Goal: Information Seeking & Learning: Find specific fact

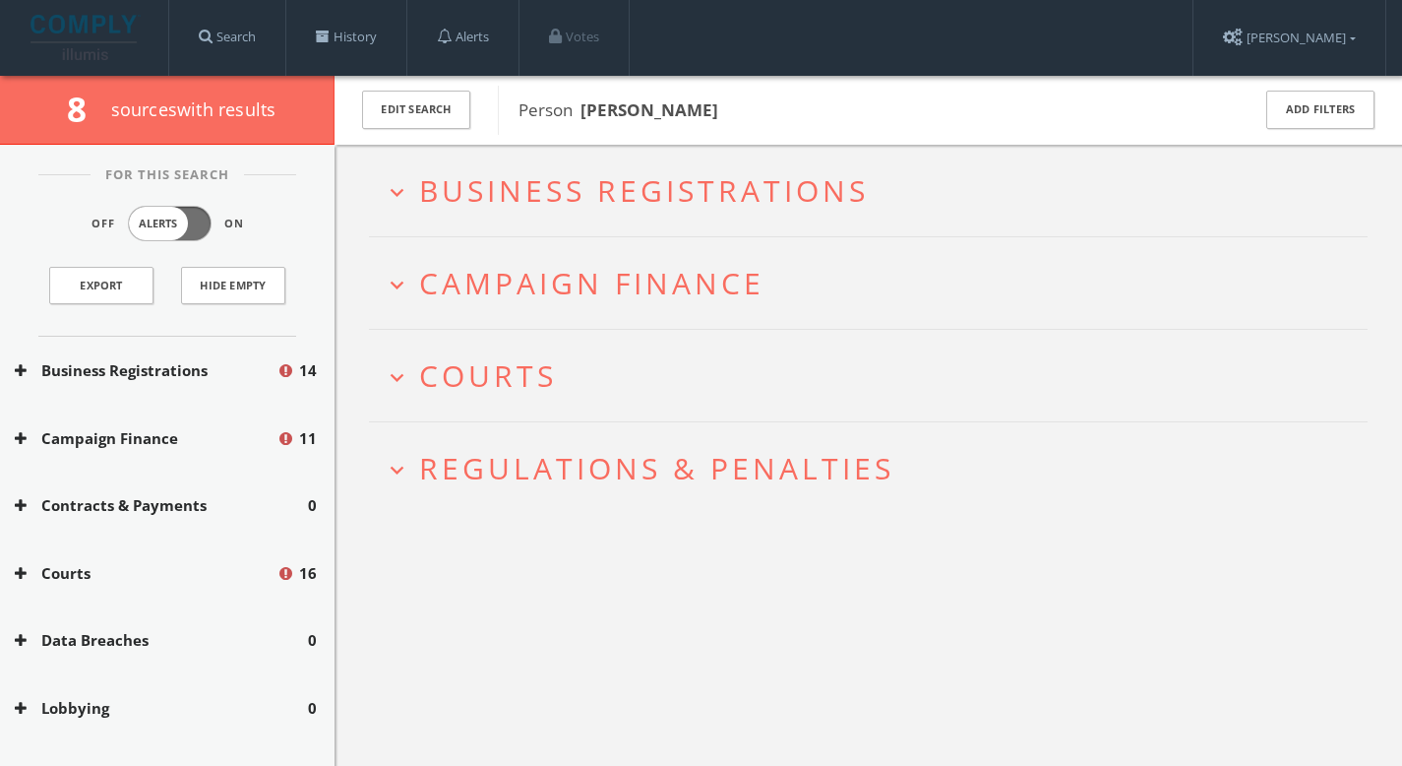
click at [563, 180] on span "Business Registrations" at bounding box center [644, 190] width 450 height 40
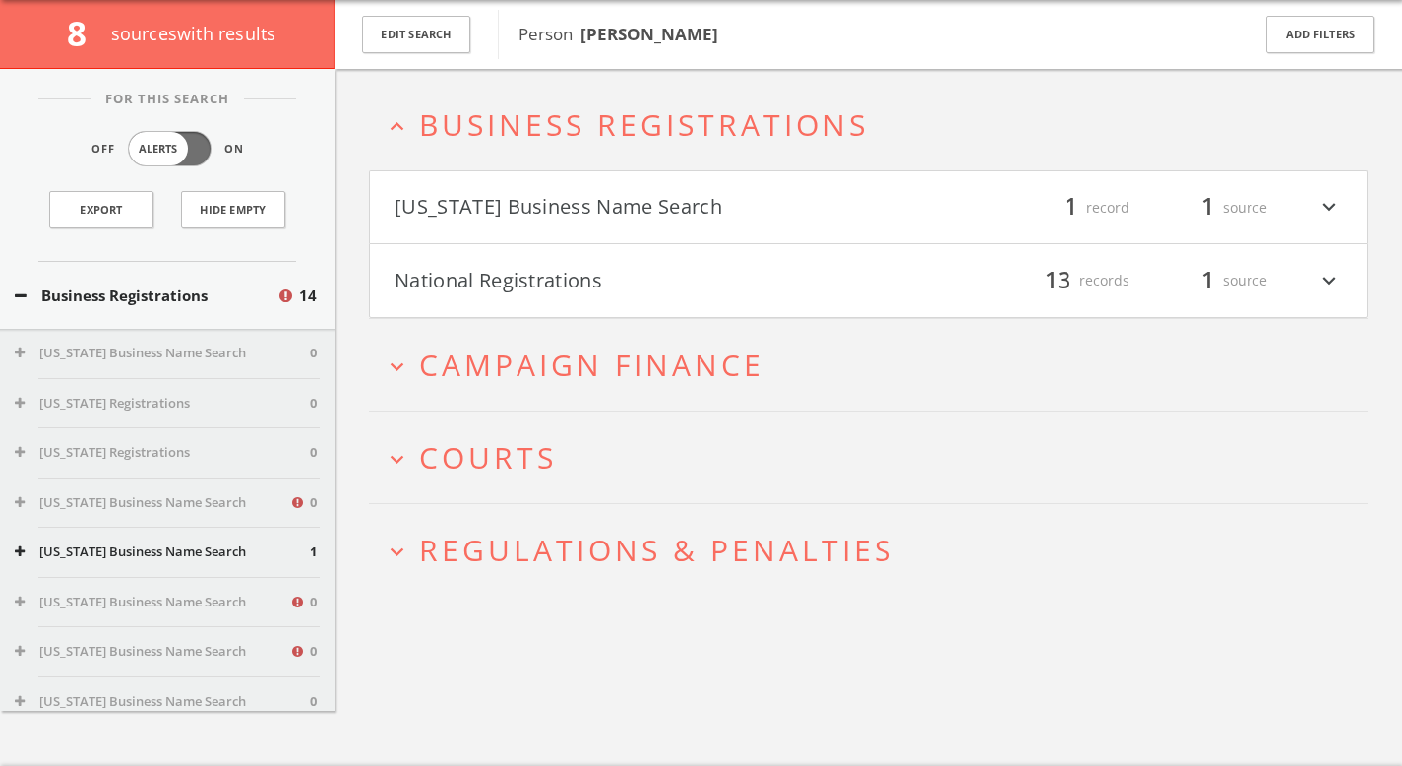
click at [530, 435] on h2 "expand_more Courts" at bounding box center [868, 457] width 999 height 92
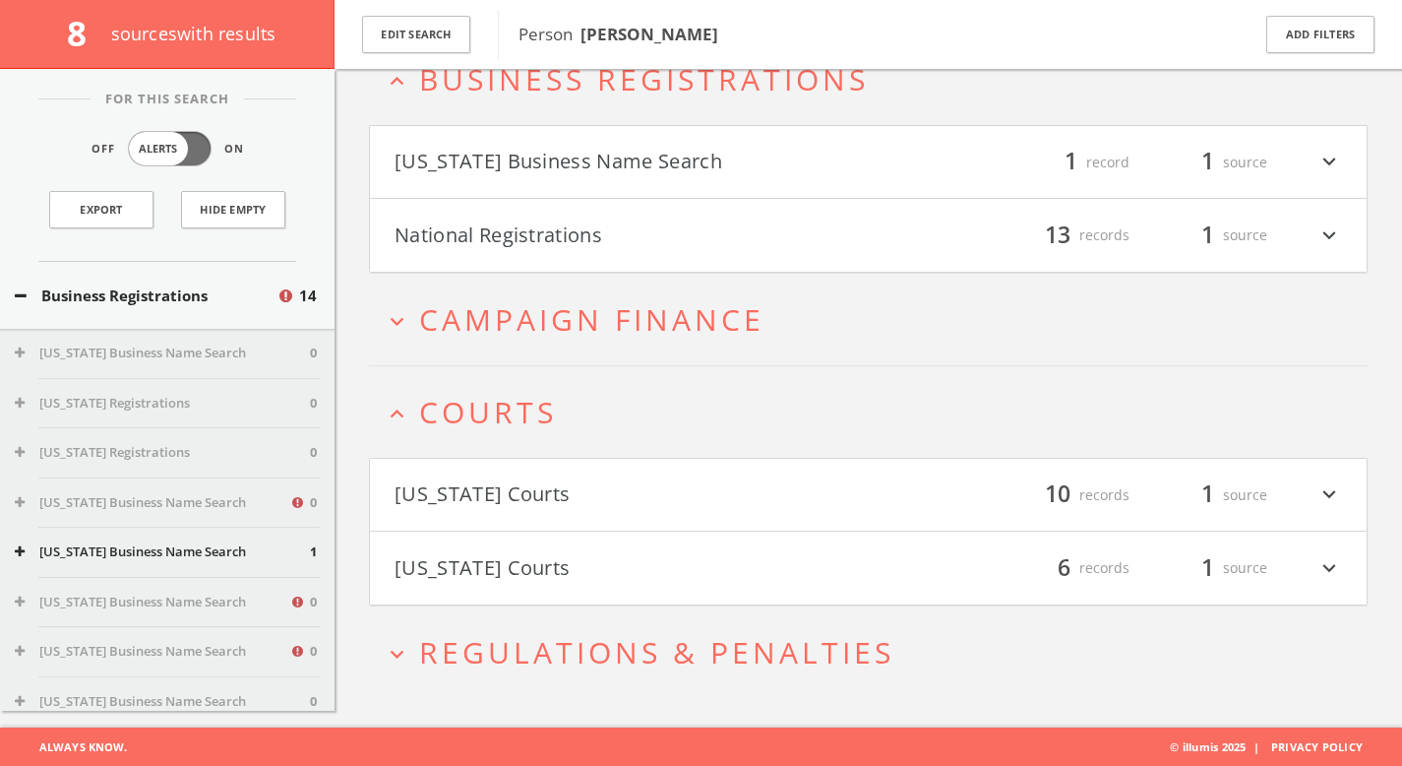
click at [523, 551] on button "[US_STATE] Courts" at bounding box center [632, 567] width 474 height 33
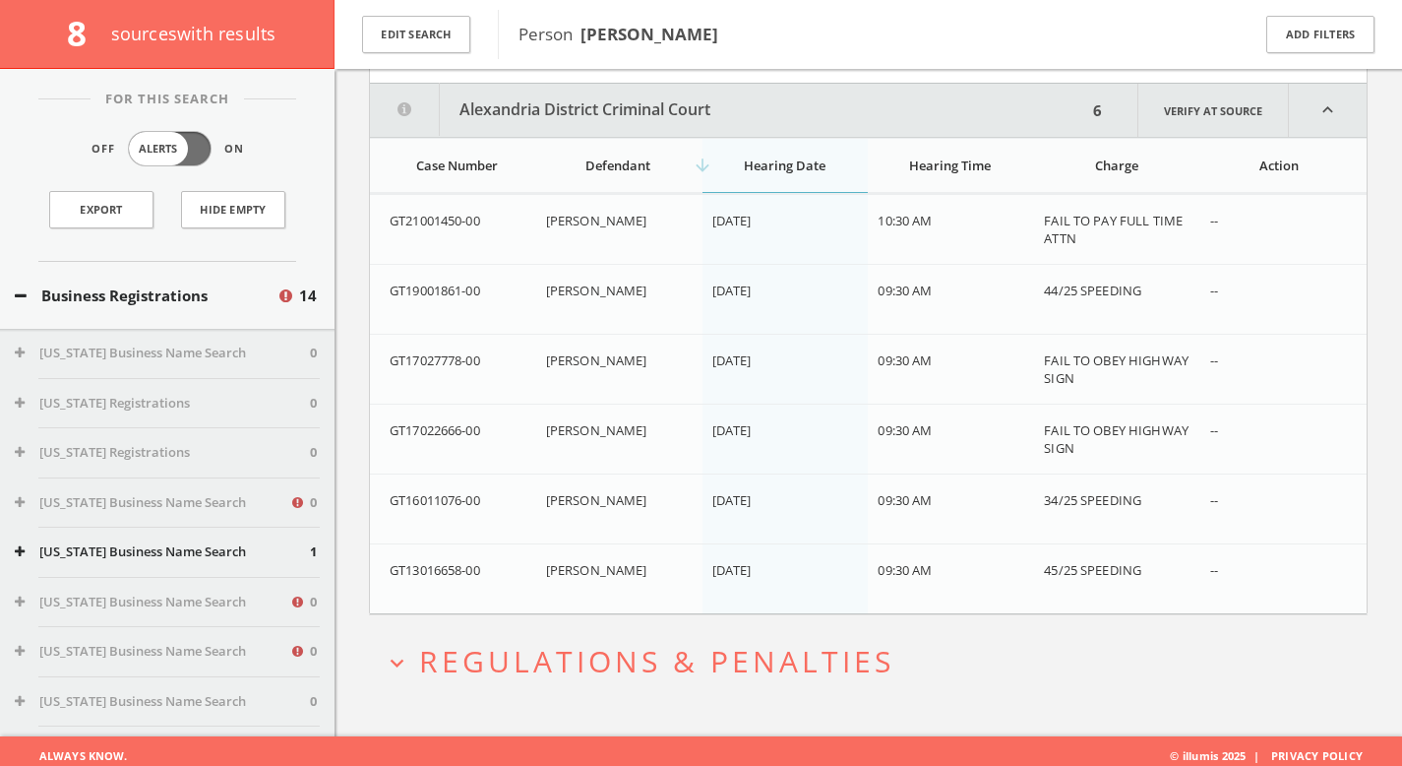
scroll to position [651, 0]
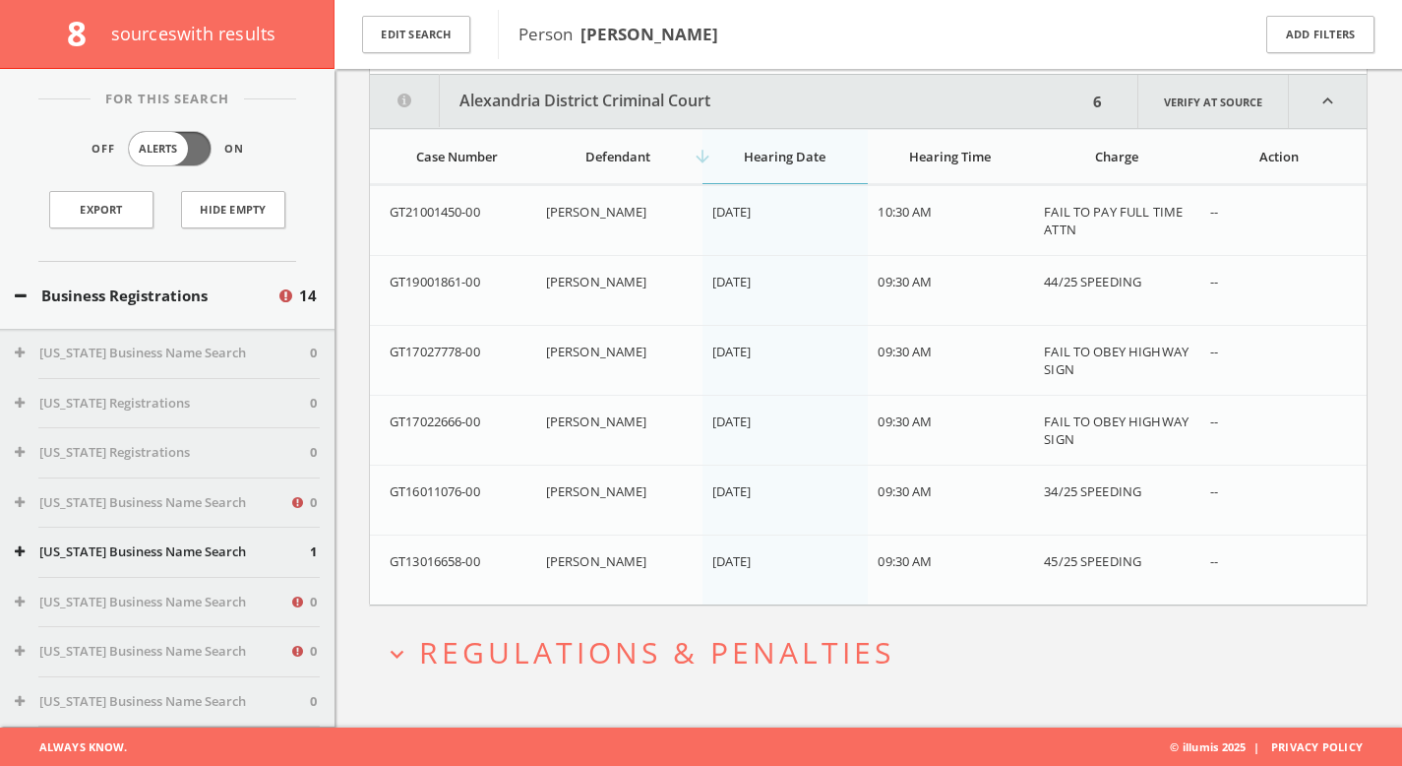
click at [766, 669] on span "Regulations & Penalties" at bounding box center [656, 652] width 475 height 40
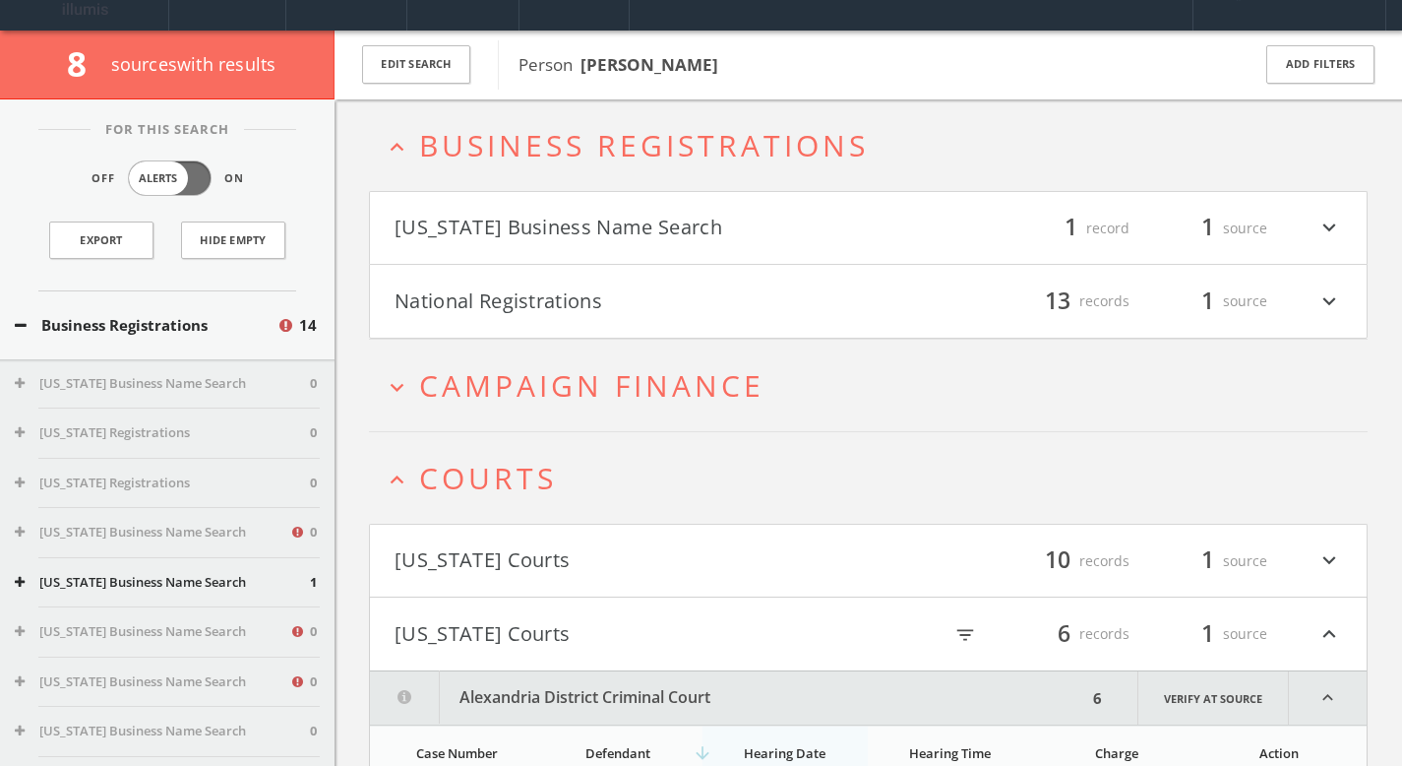
scroll to position [0, 0]
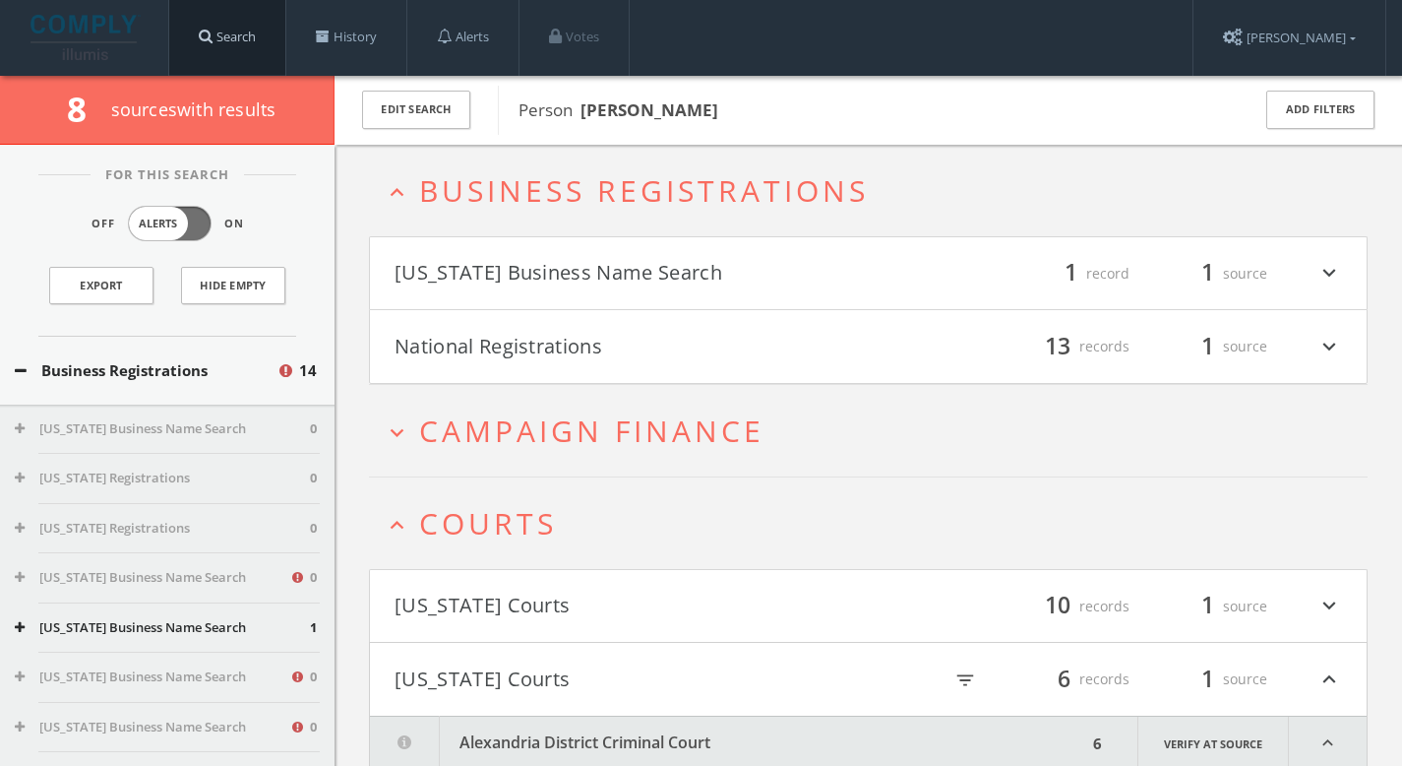
click at [243, 42] on link "Search" at bounding box center [227, 37] width 116 height 75
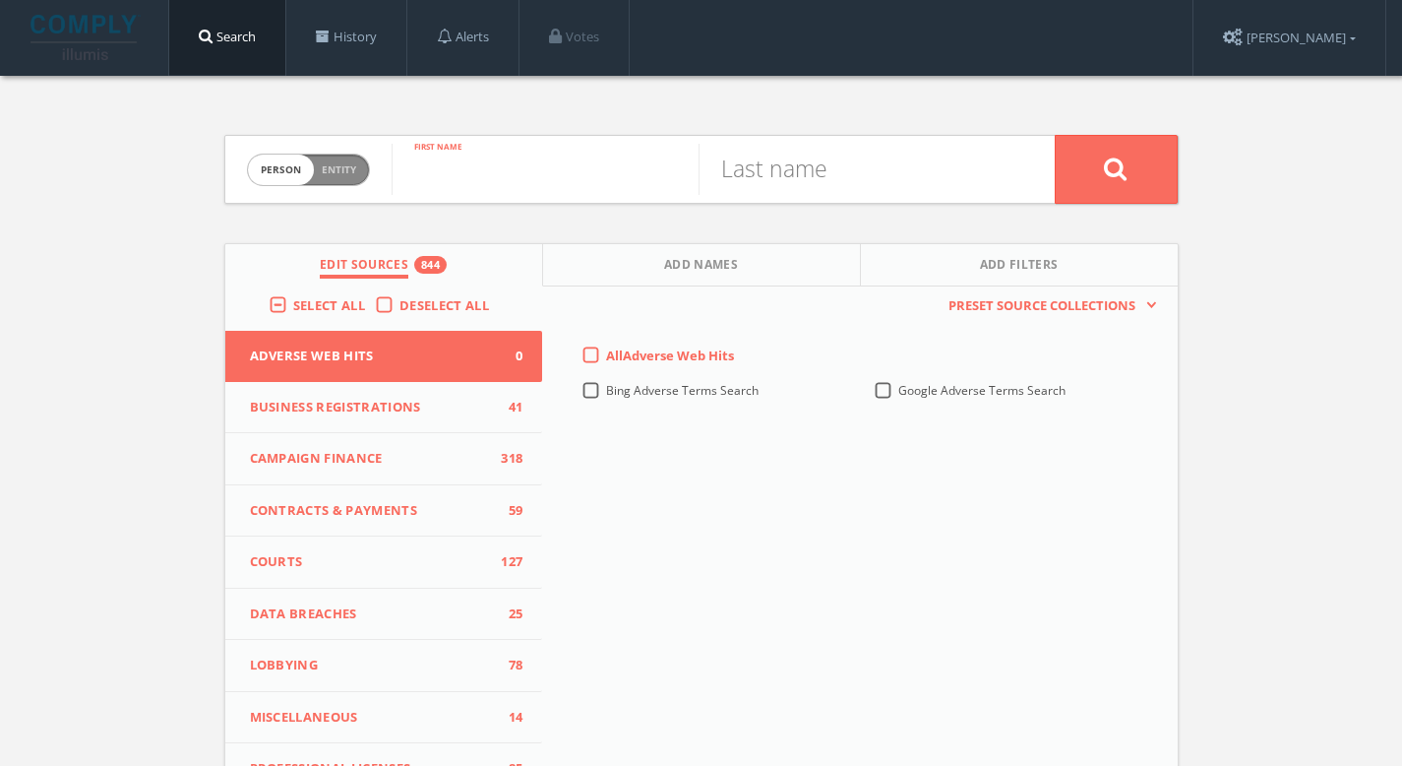
click at [498, 178] on input "text" at bounding box center [545, 169] width 307 height 51
paste input "[PERSON_NAME]"
type input "[PERSON_NAME]"
click at [924, 173] on input "text" at bounding box center [852, 169] width 307 height 51
paste input "[PERSON_NAME]"
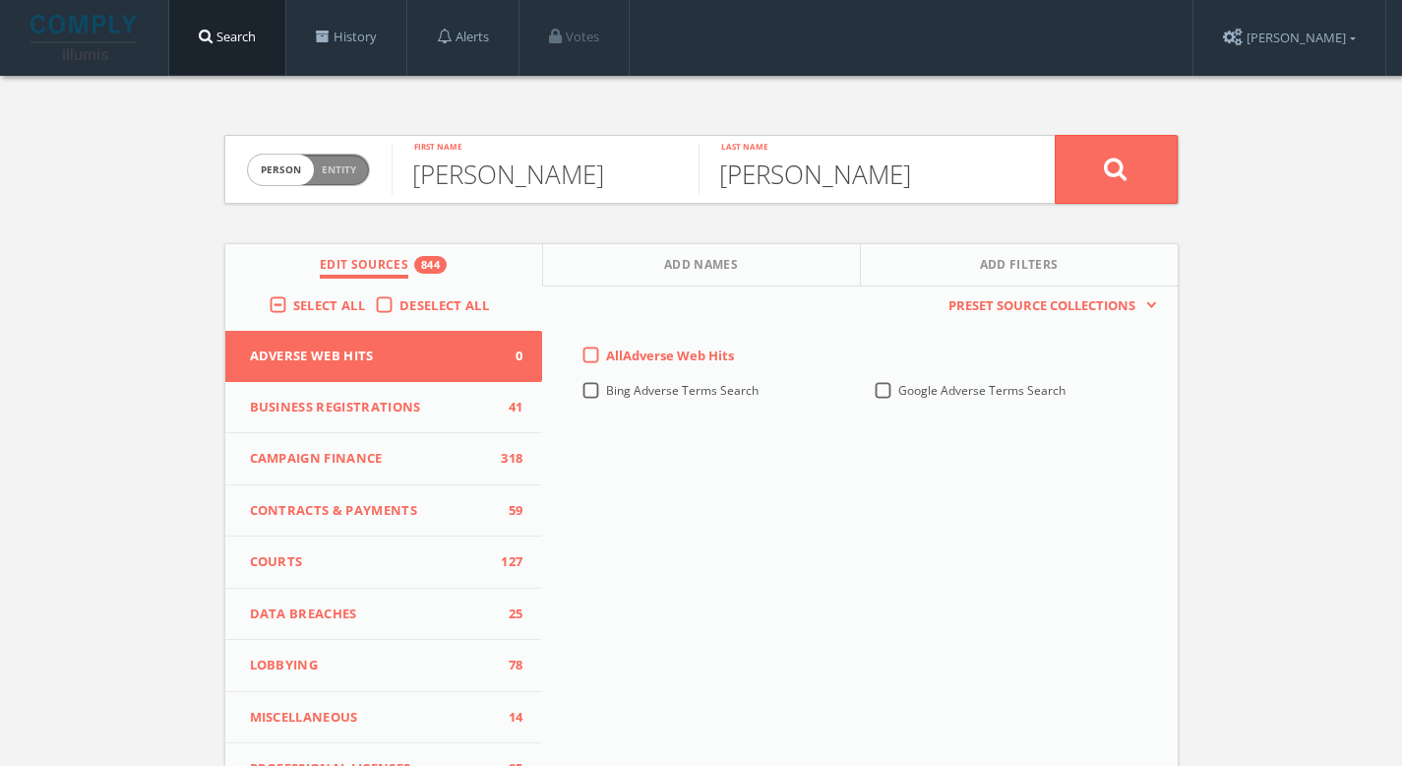
drag, startPoint x: 821, startPoint y: 172, endPoint x: 616, endPoint y: 111, distance: 213.6
click at [616, 111] on div "Person Entity person [PERSON_NAME] First name [PERSON_NAME] Last name Edit Sour…" at bounding box center [702, 580] width 984 height 1008
type input "Bharadwaj"
drag, startPoint x: 632, startPoint y: 182, endPoint x: 492, endPoint y: 157, distance: 141.9
click at [492, 157] on input "[PERSON_NAME]" at bounding box center [545, 169] width 307 height 51
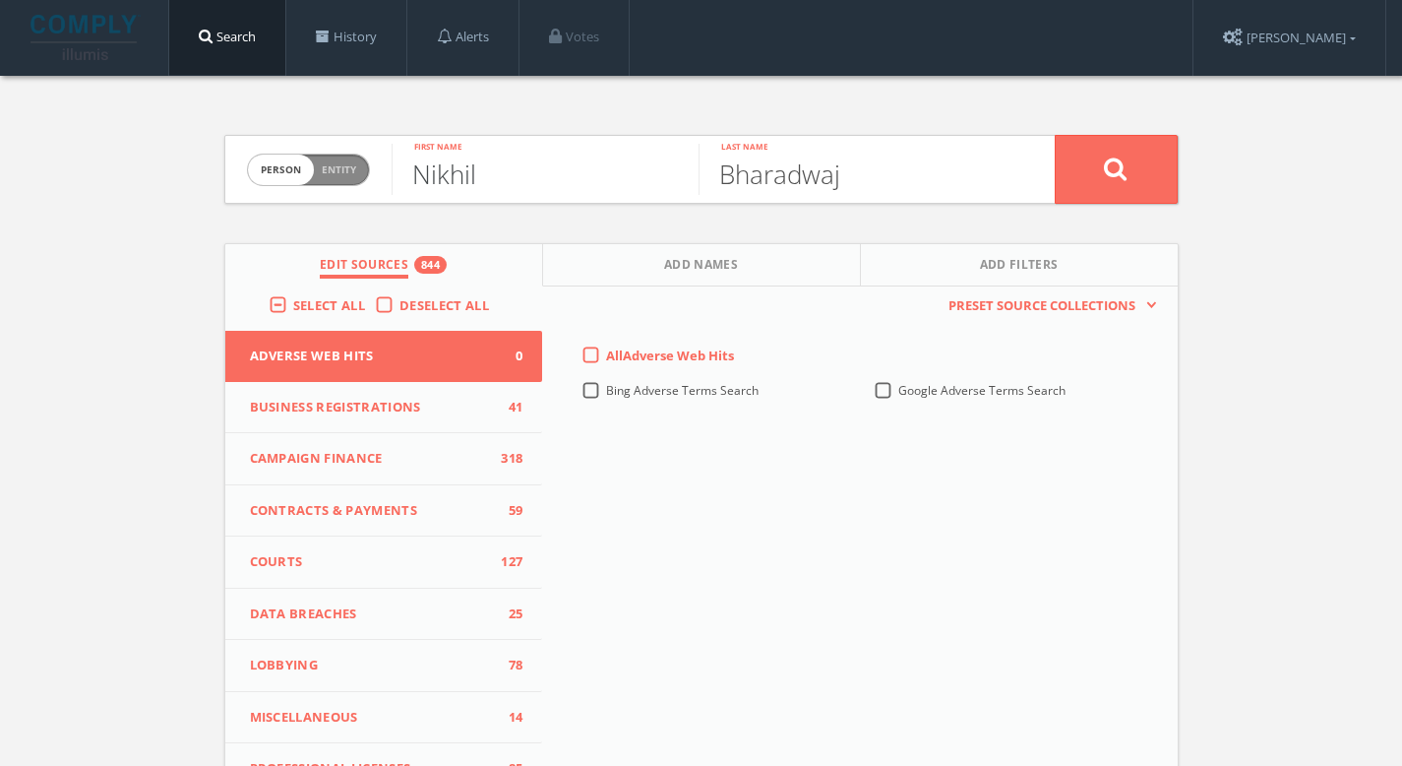
type input "Nikhil"
click at [1107, 169] on icon at bounding box center [1116, 168] width 24 height 25
